Goal: Contribute content: Contribute content

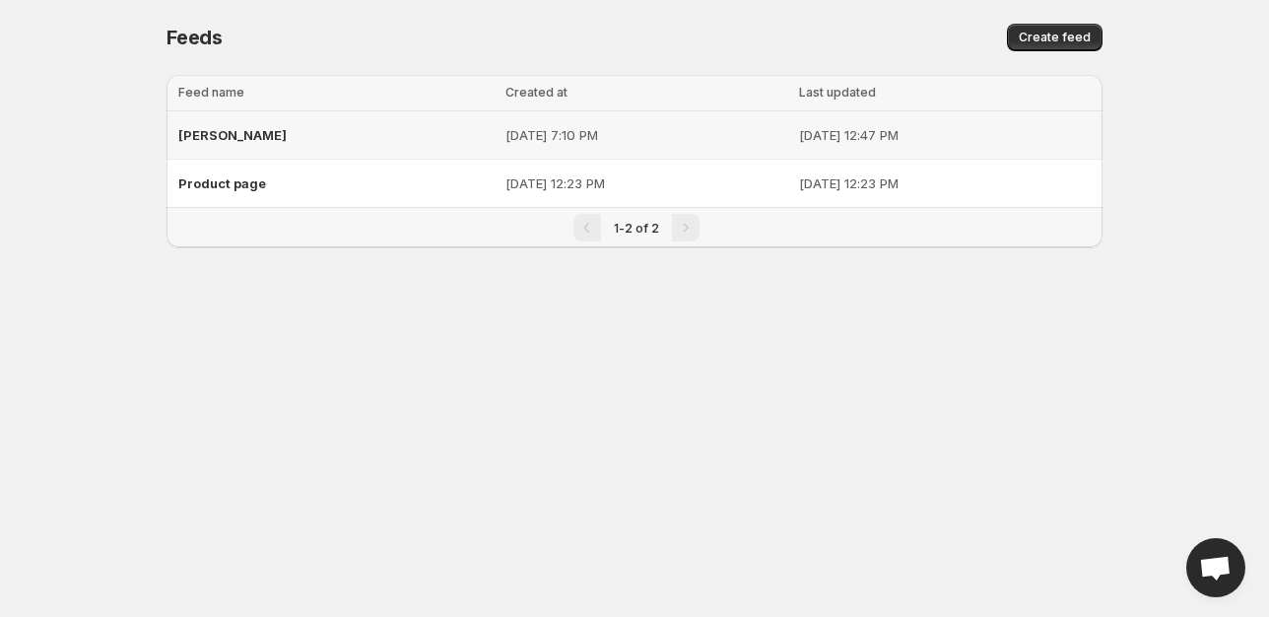
click at [701, 156] on td "[DATE] 7:10 PM" at bounding box center [647, 135] width 294 height 48
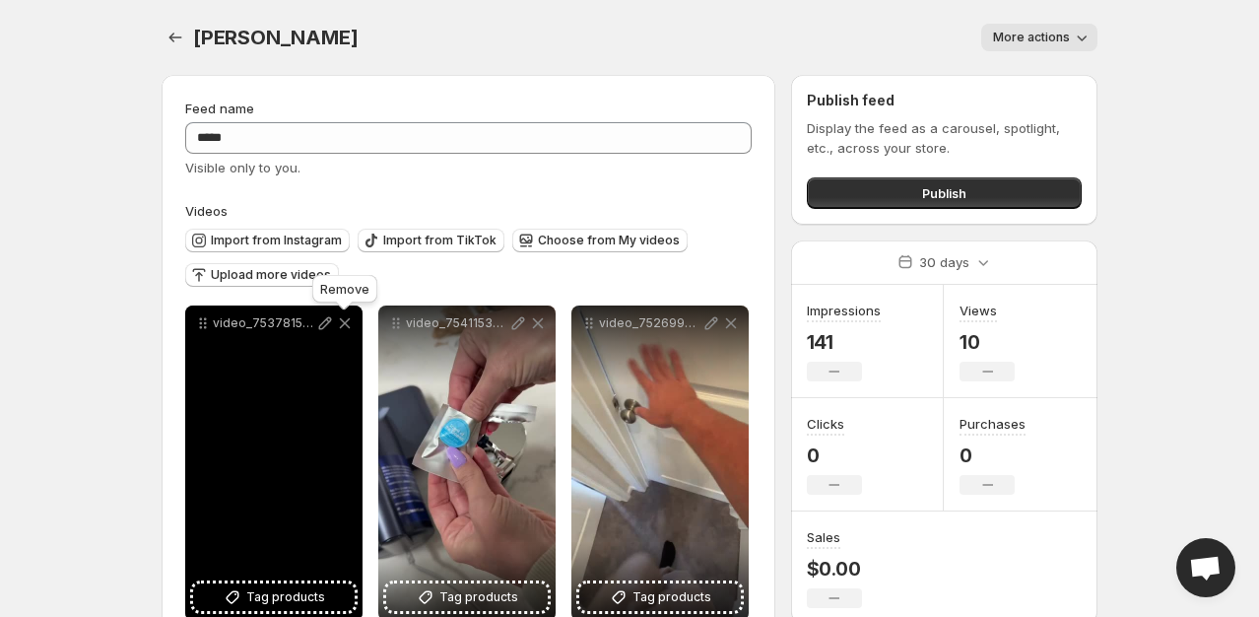
click at [351, 329] on icon at bounding box center [345, 323] width 20 height 20
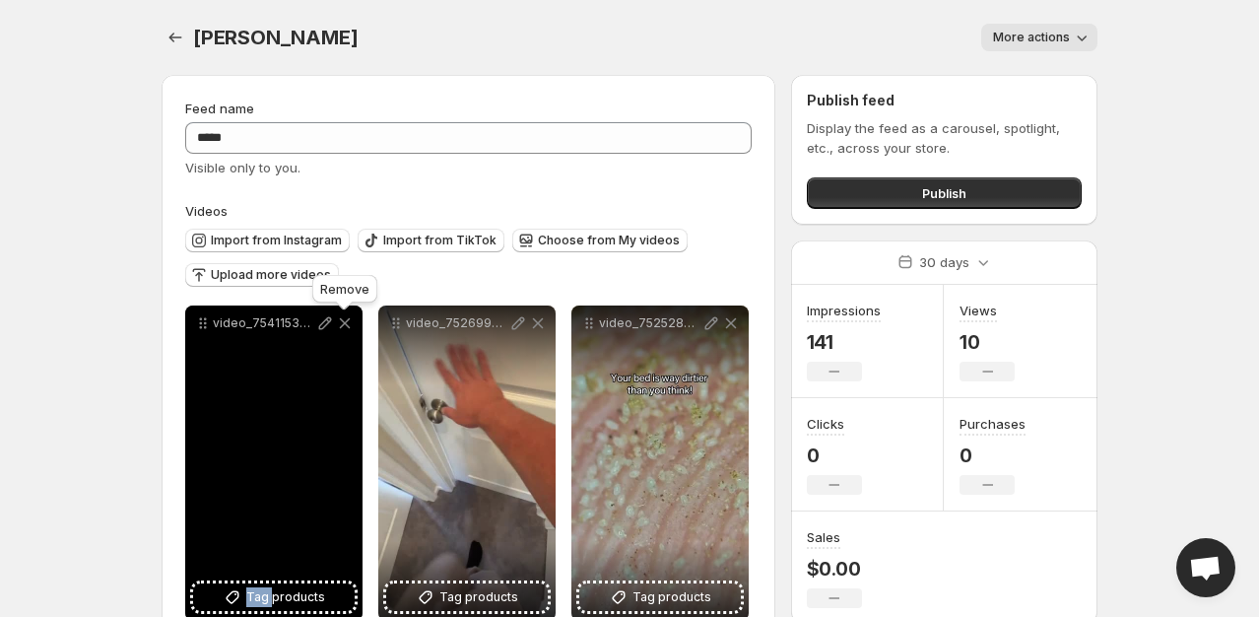
click at [351, 329] on icon at bounding box center [345, 323] width 20 height 20
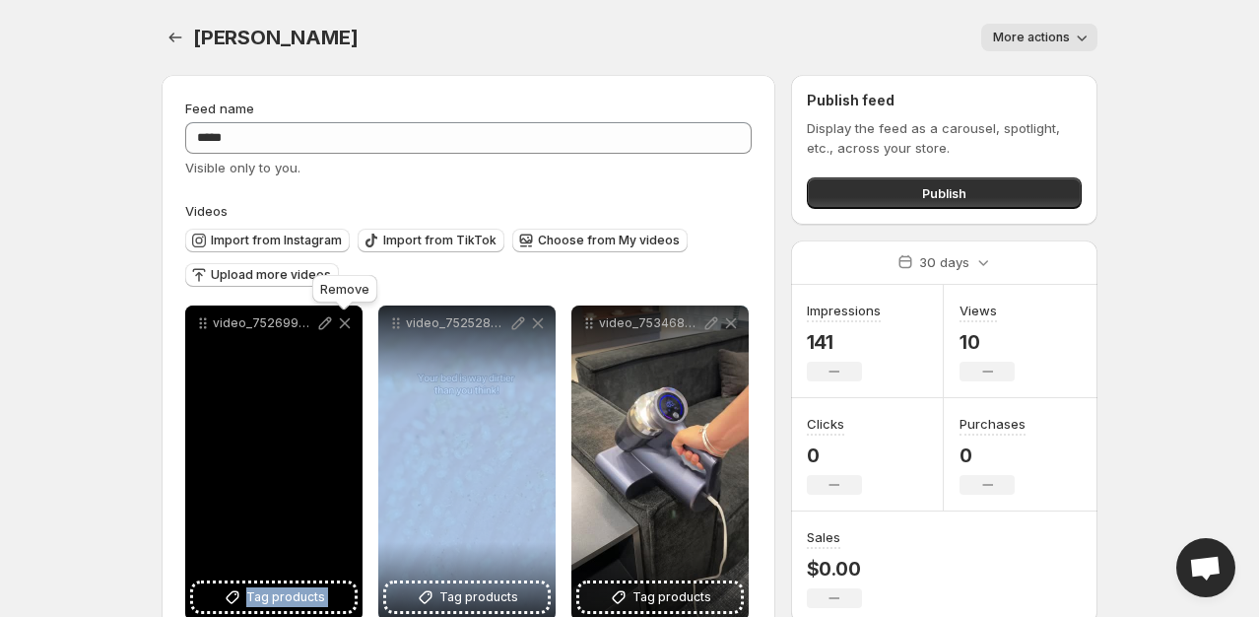
click at [351, 329] on icon at bounding box center [345, 323] width 20 height 20
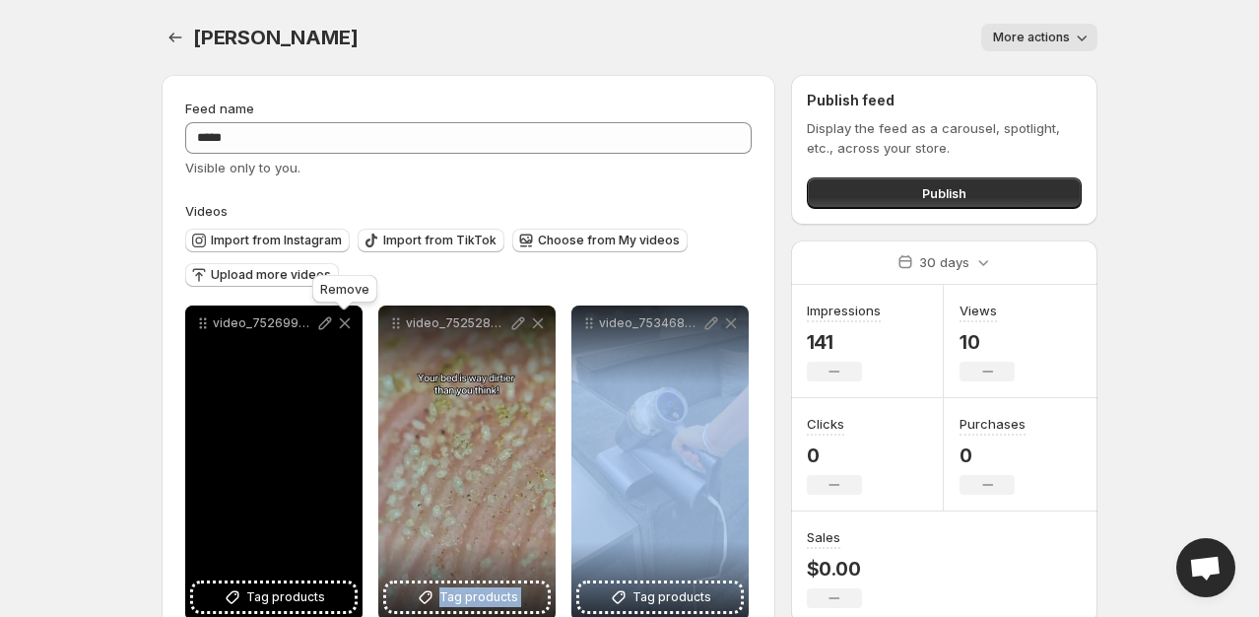
click at [528, 329] on icon at bounding box center [538, 323] width 20 height 20
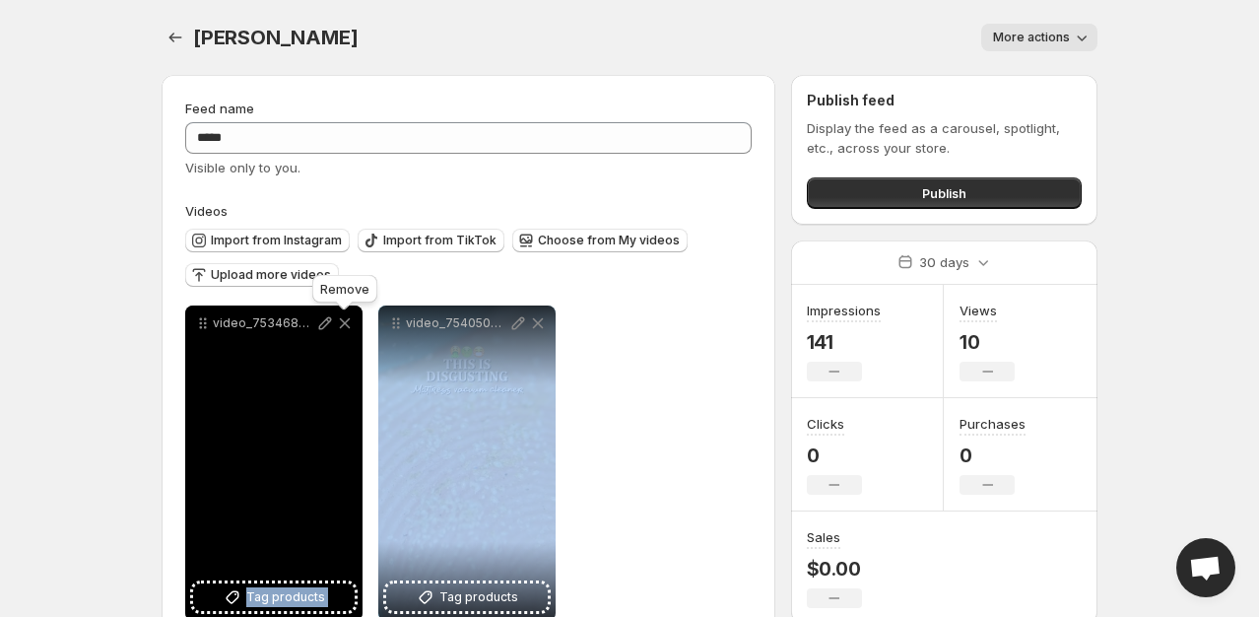
click at [351, 329] on icon at bounding box center [345, 323] width 20 height 20
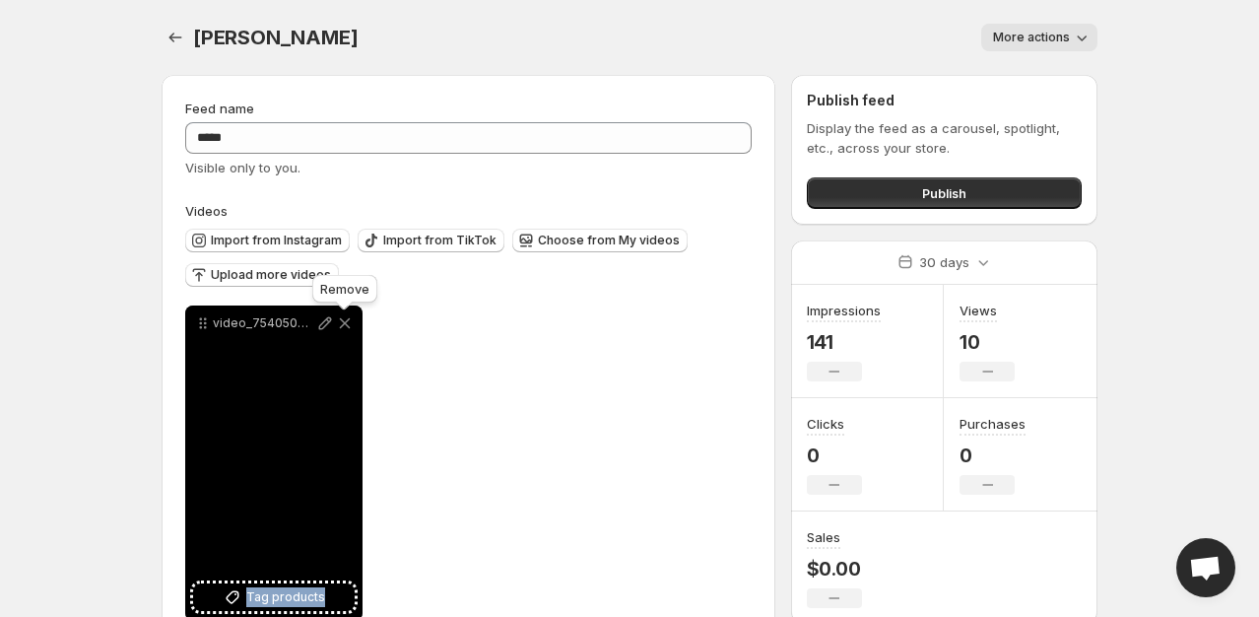
click at [351, 329] on icon at bounding box center [345, 323] width 20 height 20
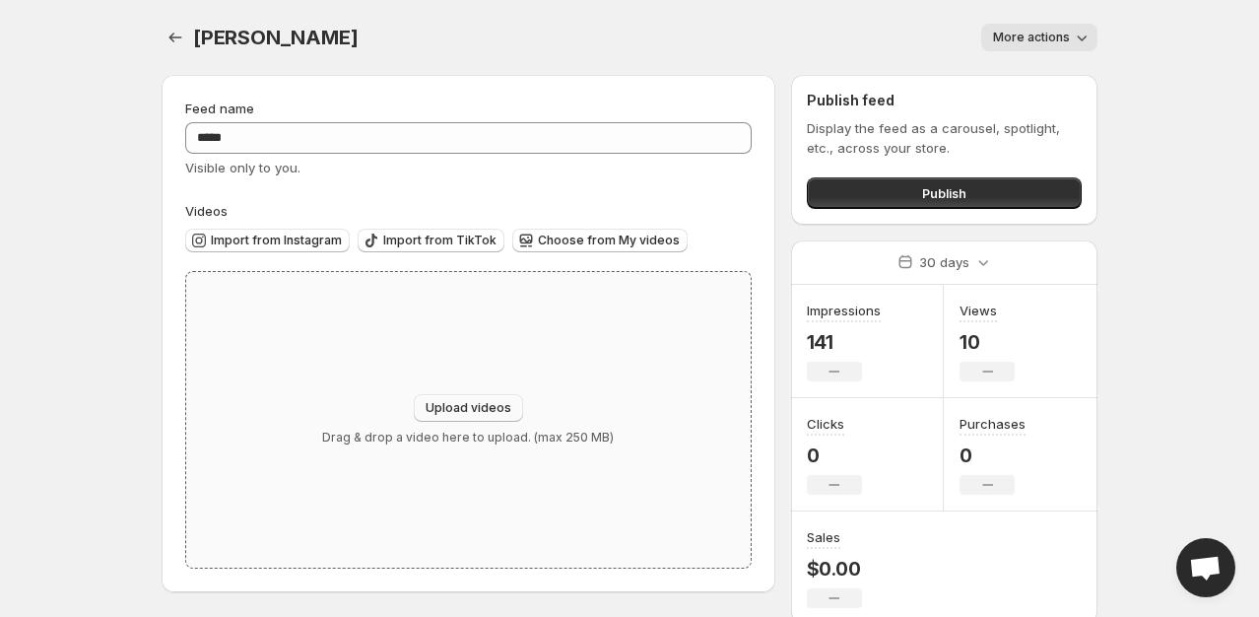
click at [416, 400] on button "Upload videos" at bounding box center [468, 408] width 109 height 28
type input "**********"
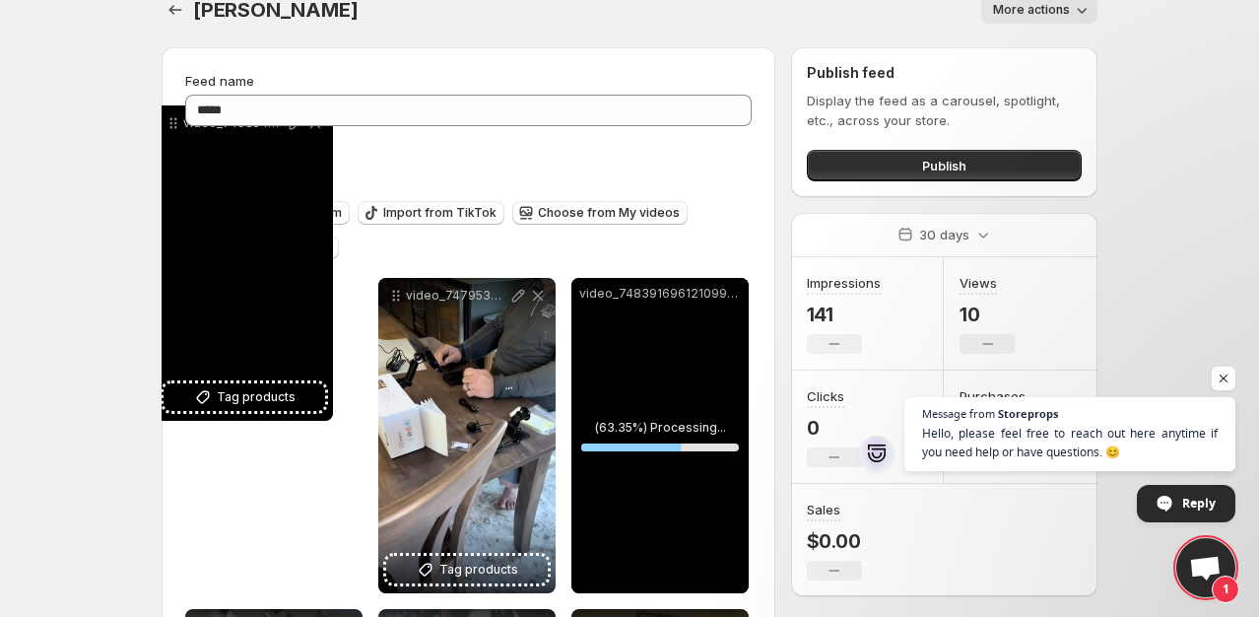
scroll to position [20, 0]
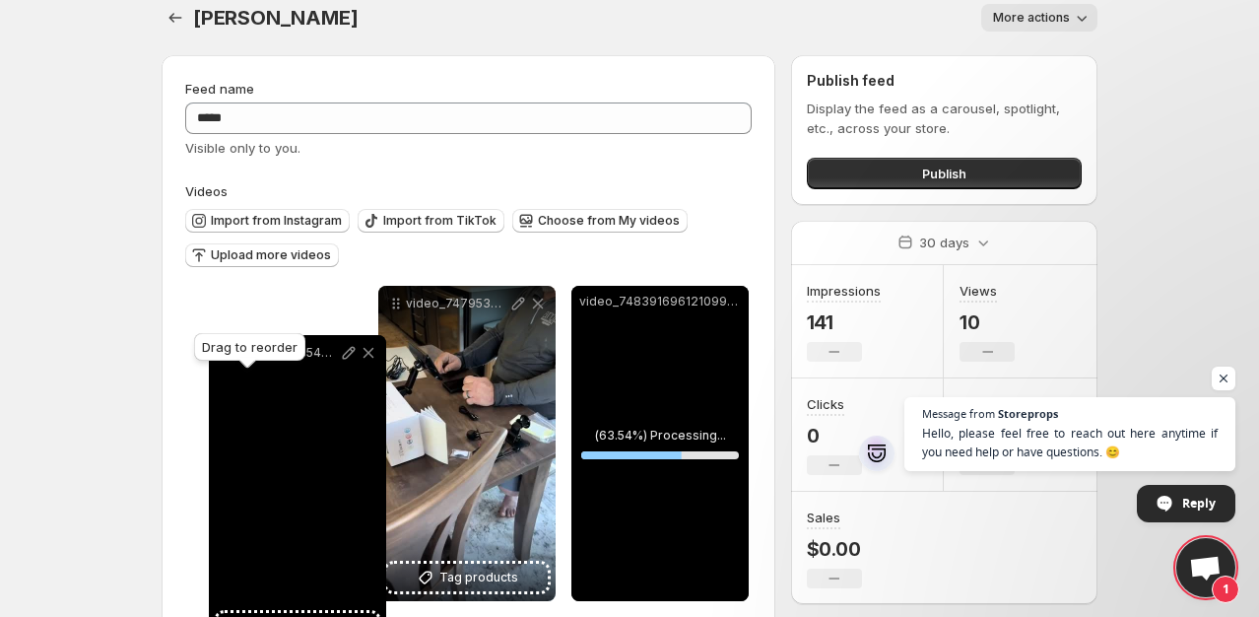
drag, startPoint x: 587, startPoint y: 41, endPoint x: 236, endPoint y: 335, distance: 458.3
click at [225, 345] on body "**********" at bounding box center [629, 288] width 1259 height 617
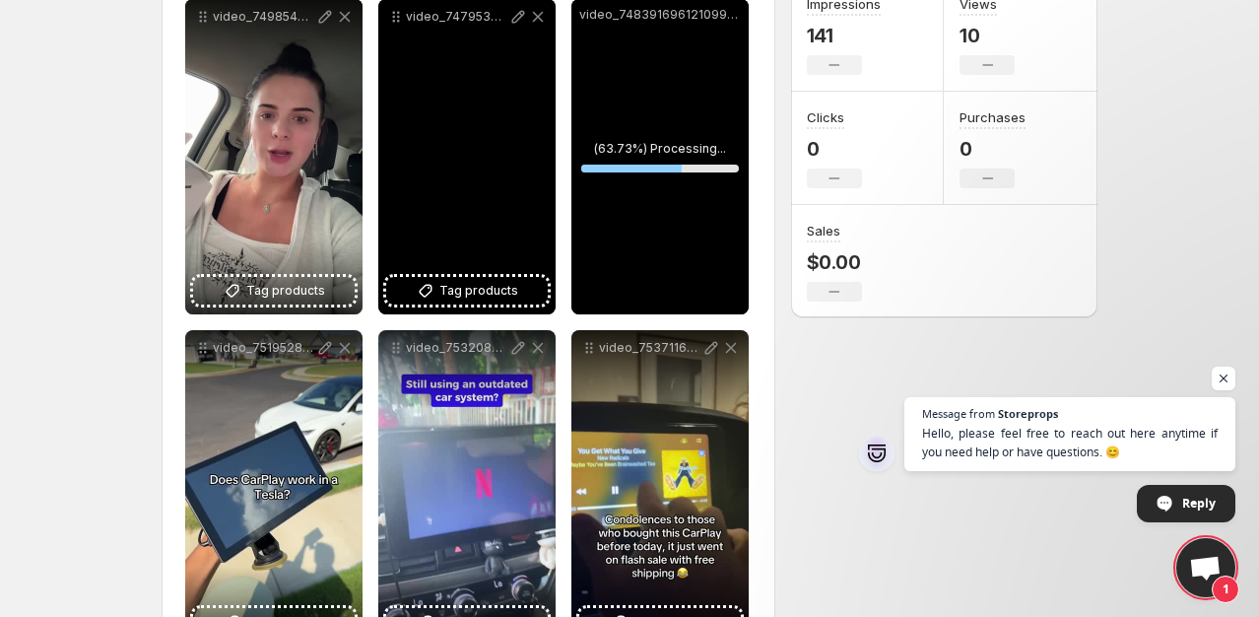
scroll to position [315, 0]
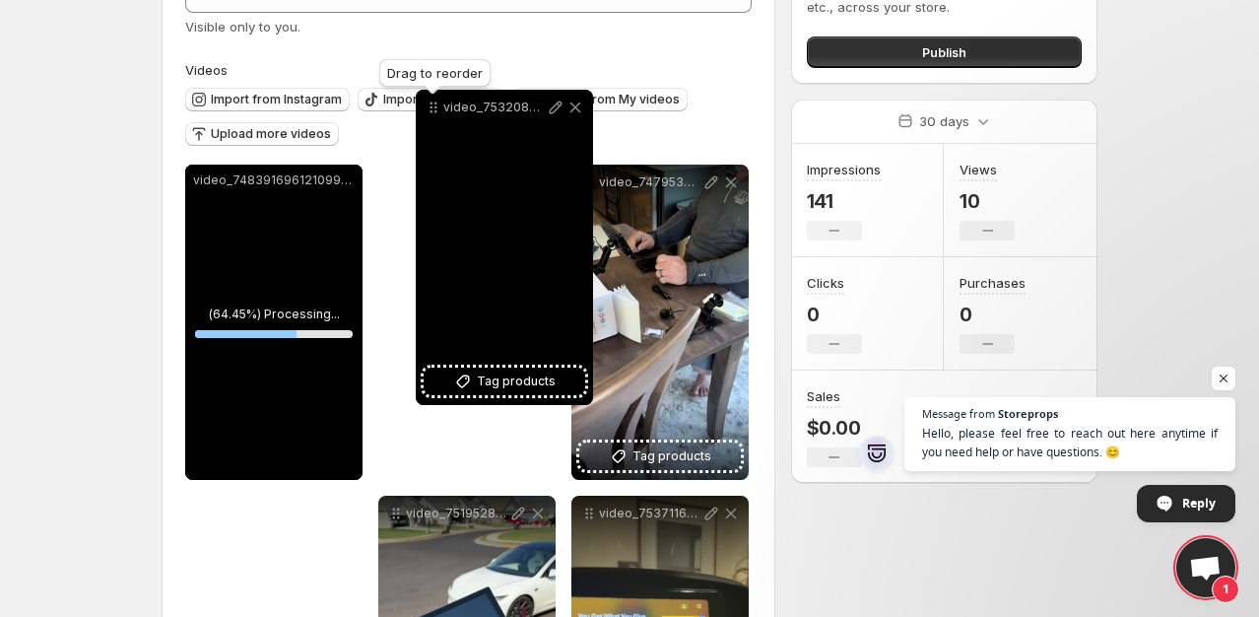
drag, startPoint x: 395, startPoint y: 338, endPoint x: 433, endPoint y: 89, distance: 252.1
click at [433, 98] on icon at bounding box center [434, 108] width 20 height 20
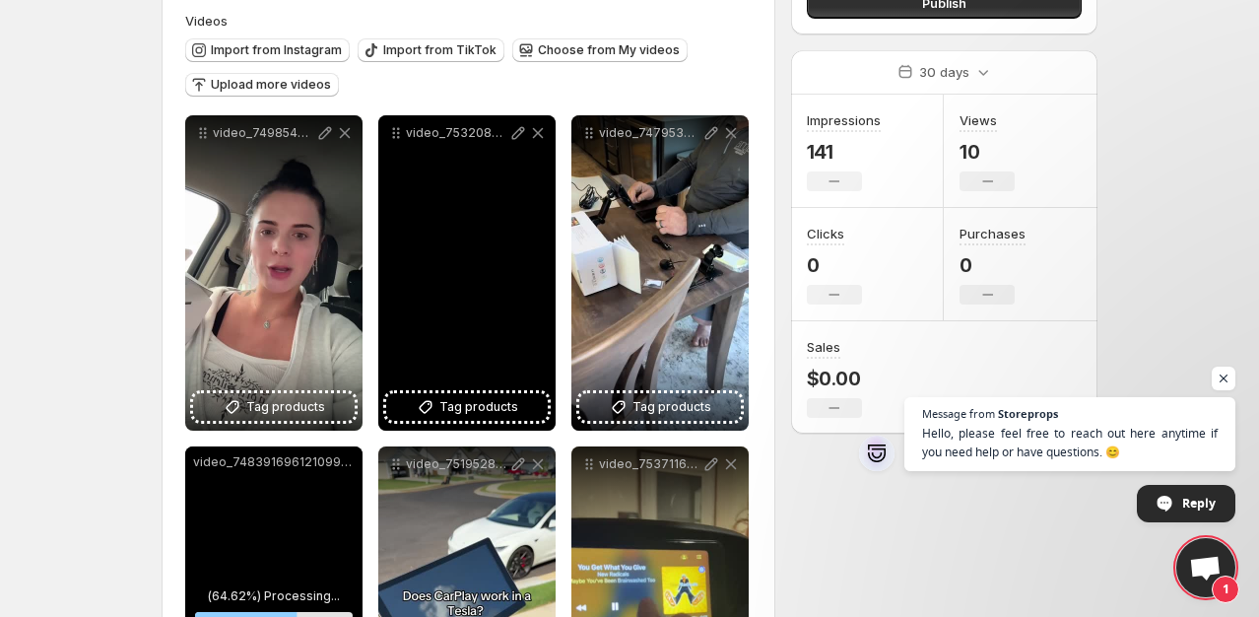
scroll to position [335, 0]
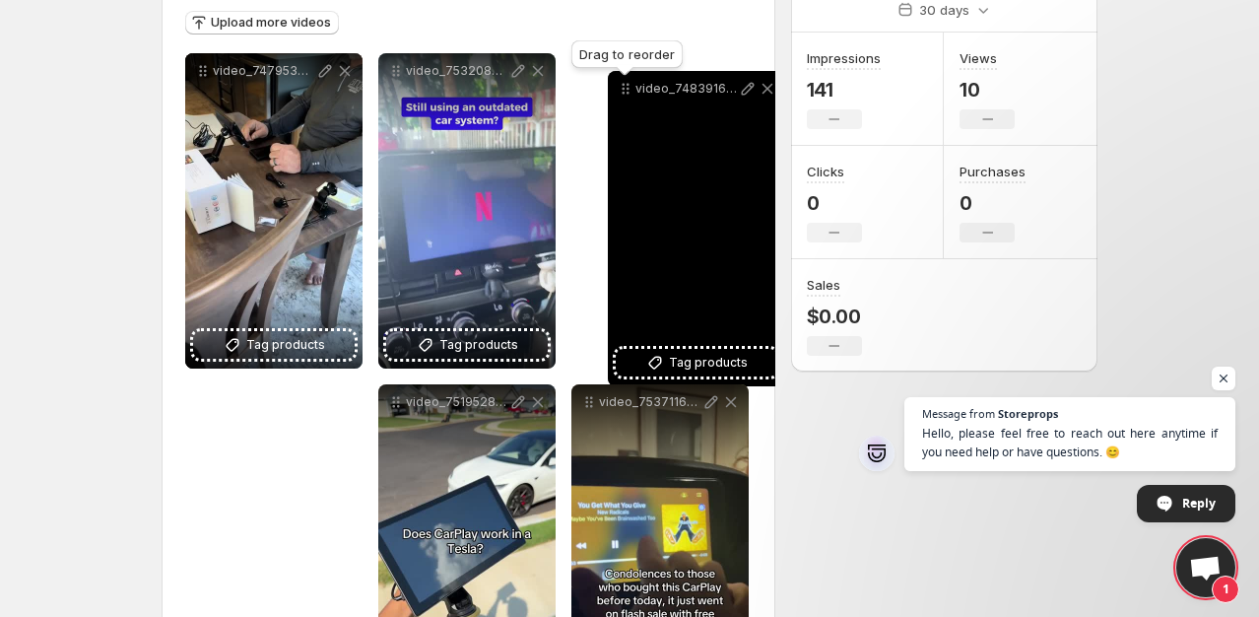
drag, startPoint x: 199, startPoint y: 319, endPoint x: 619, endPoint y: 96, distance: 475.7
click at [622, 64] on body "**********" at bounding box center [629, 56] width 1259 height 617
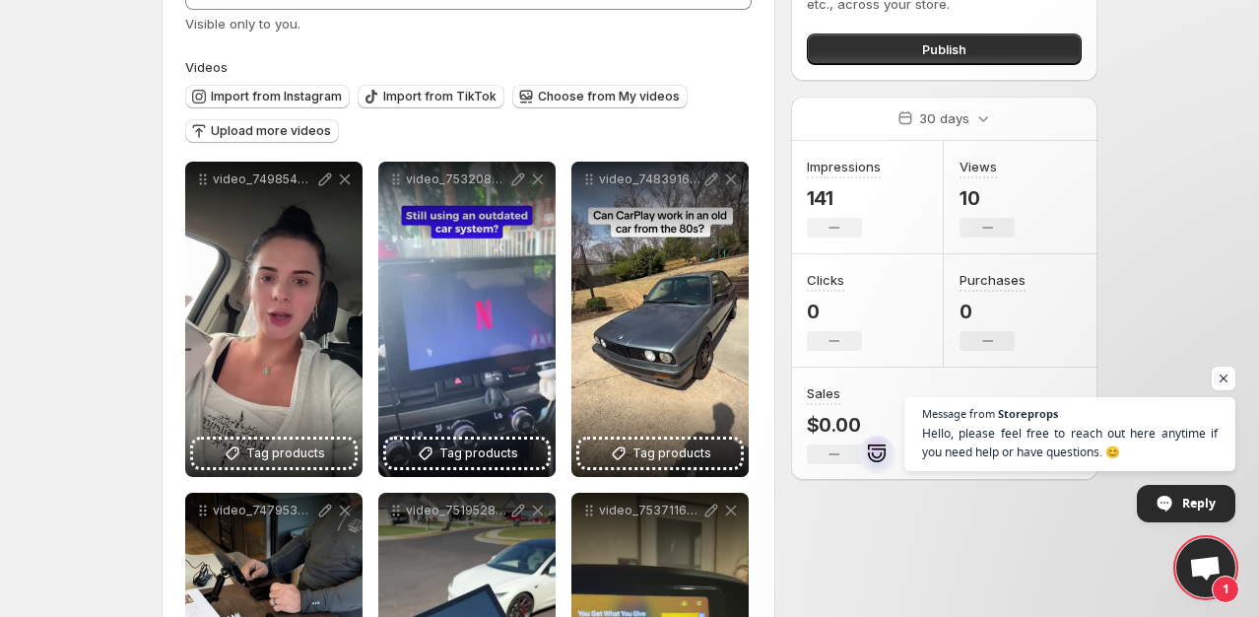
scroll to position [0, 0]
